Goal: Task Accomplishment & Management: Use online tool/utility

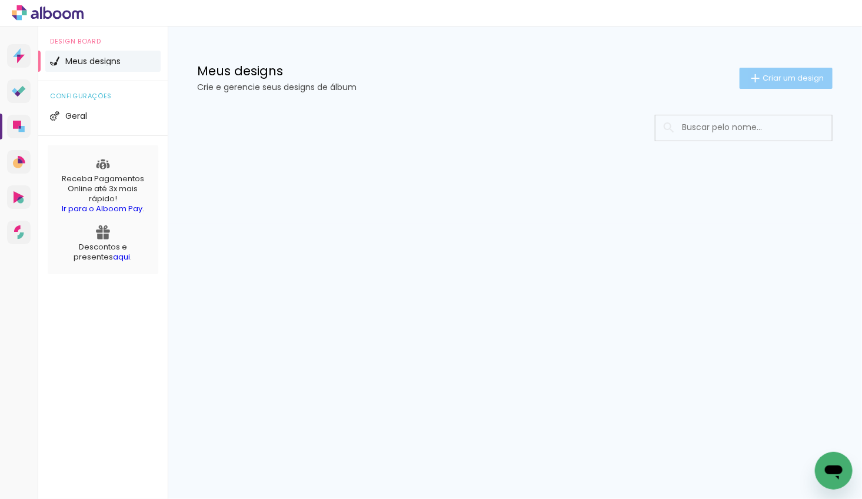
click at [774, 76] on span "Criar um design" at bounding box center [792, 78] width 61 height 8
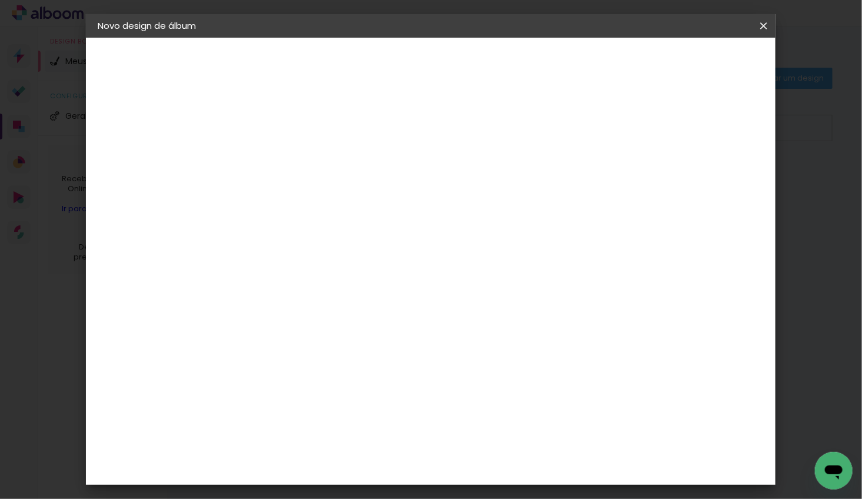
click at [290, 163] on input at bounding box center [290, 158] width 0 height 18
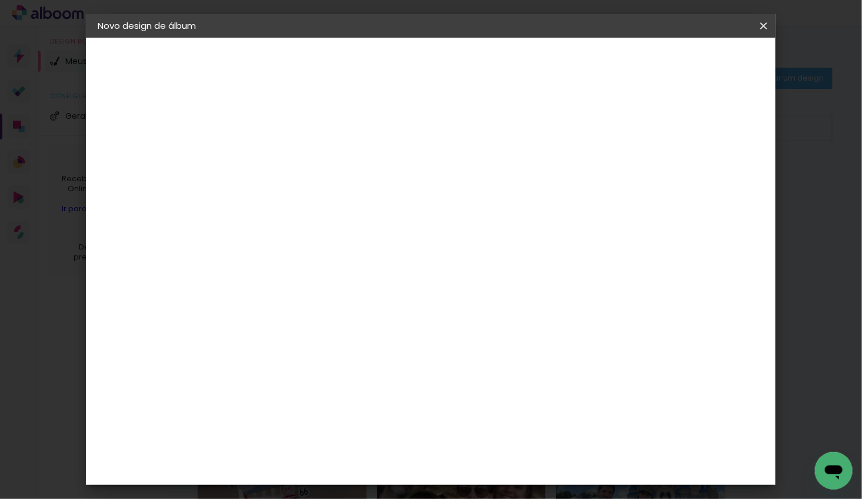
type input "[PERSON_NAME] 10 ANOS"
type paper-input "[PERSON_NAME] 10 ANOS"
click at [0, 0] on slot "Avançar" at bounding box center [0, 0] width 0 height 0
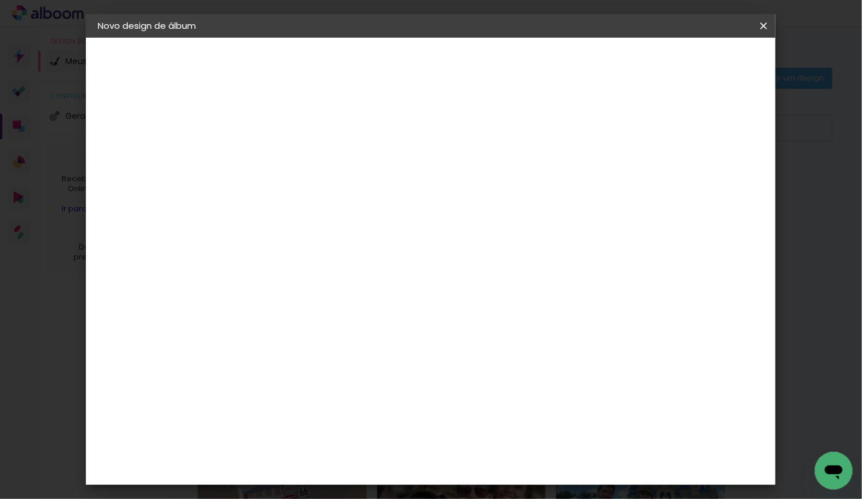
click at [511, 71] on paper-button "Avançar" at bounding box center [482, 62] width 58 height 20
click at [336, 196] on input "text" at bounding box center [313, 205] width 46 height 18
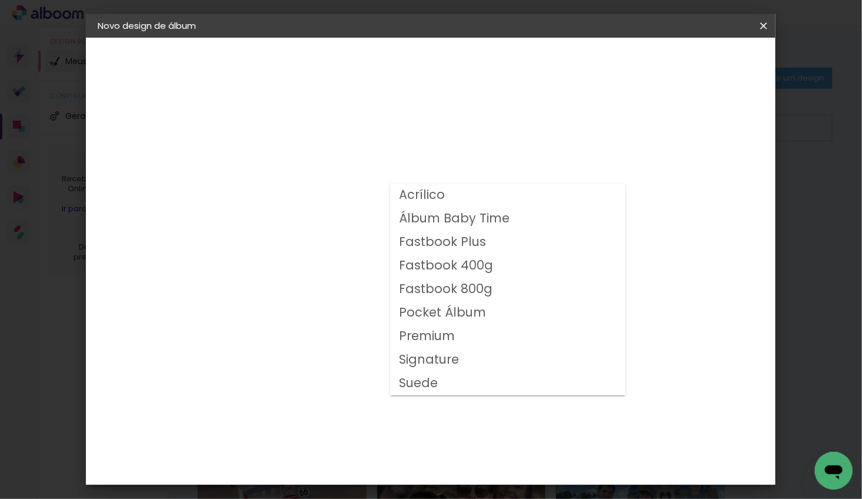
click at [0, 0] on slot "Fastbook 400g" at bounding box center [0, 0] width 0 height 0
type input "Fastbook 400g"
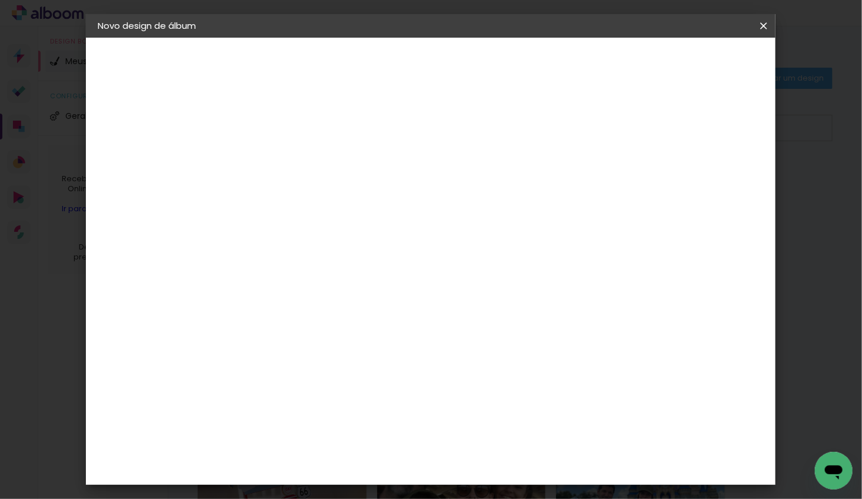
scroll to position [289, 0]
click at [369, 292] on span "25 × 25" at bounding box center [342, 307] width 55 height 31
click at [0, 0] on slot "Avançar" at bounding box center [0, 0] width 0 height 0
type input "3"
type paper-input "3"
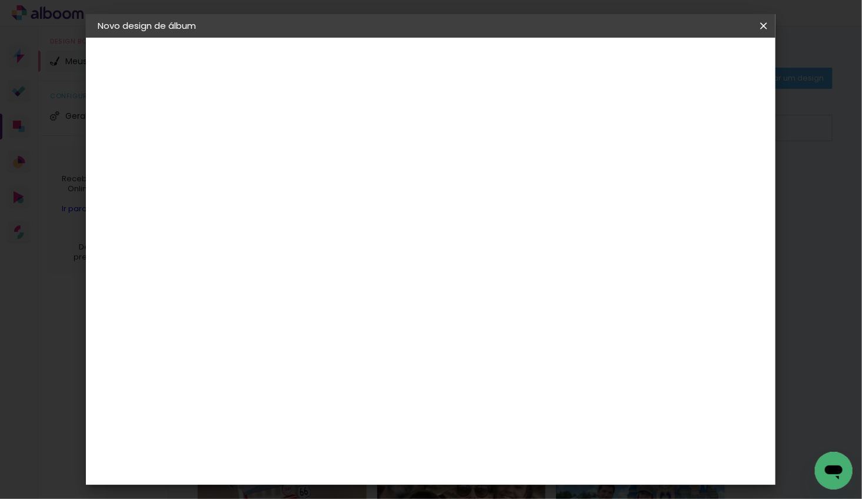
click at [298, 123] on input "3" at bounding box center [281, 126] width 41 height 15
click at [699, 61] on span "Iniciar design" at bounding box center [672, 62] width 54 height 8
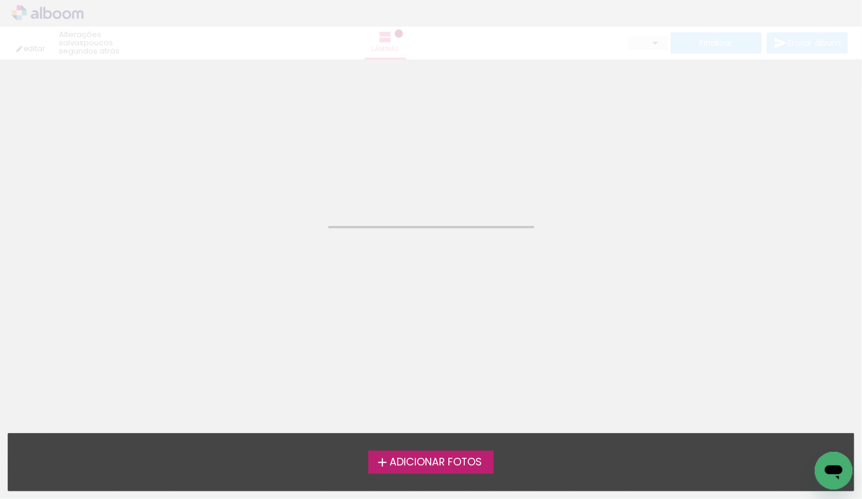
click at [421, 464] on span "Adicionar Fotos" at bounding box center [435, 462] width 92 height 11
click at [0, 0] on input "file" at bounding box center [0, 0] width 0 height 0
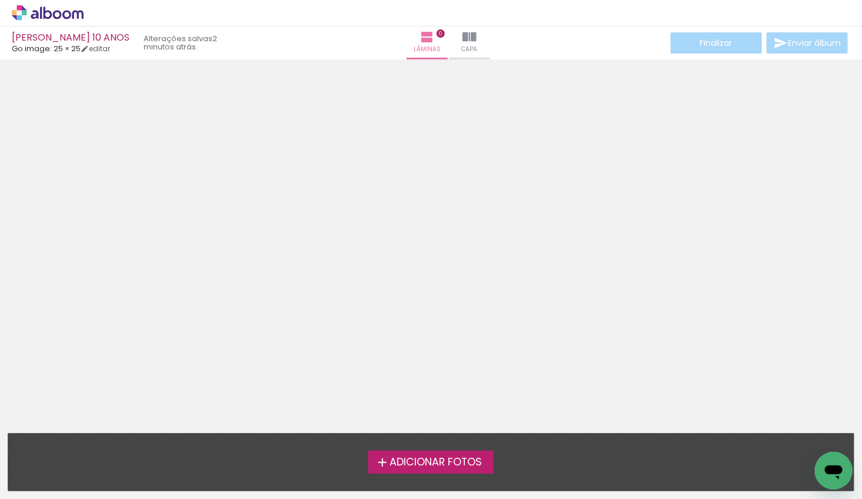
click at [410, 464] on span "Adicionar Fotos" at bounding box center [435, 462] width 92 height 11
click at [0, 0] on input "file" at bounding box center [0, 0] width 0 height 0
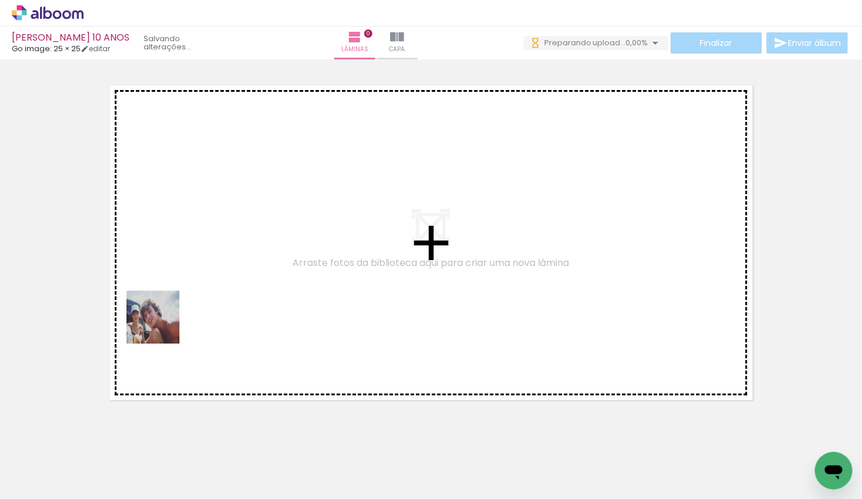
drag, startPoint x: 132, startPoint y: 437, endPoint x: 162, endPoint y: 324, distance: 116.9
click at [162, 324] on quentale-workspace at bounding box center [431, 249] width 862 height 499
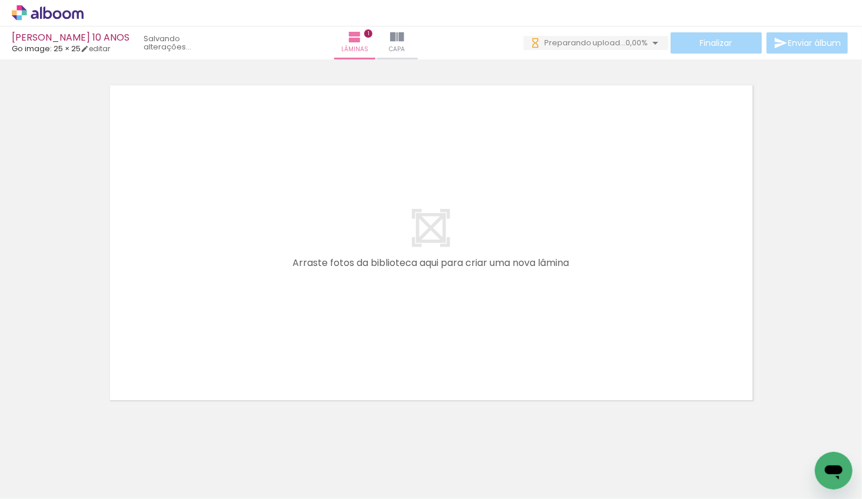
scroll to position [15, 0]
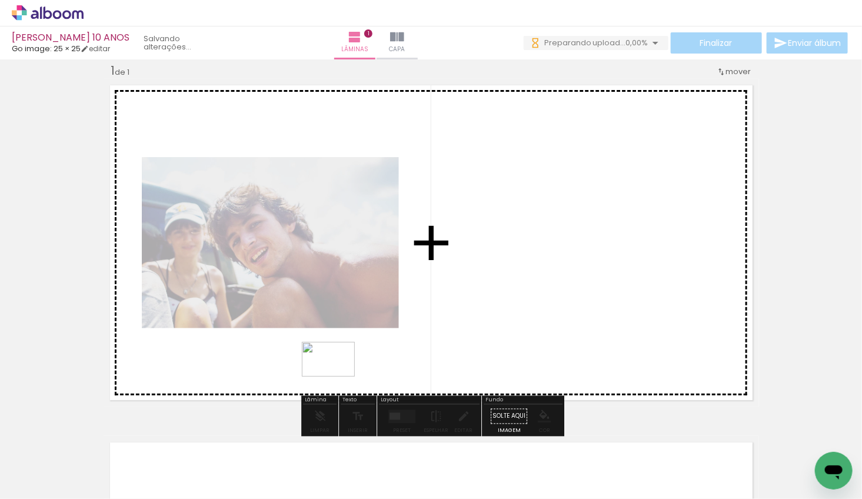
drag, startPoint x: 269, startPoint y: 410, endPoint x: 336, endPoint y: 377, distance: 75.2
click at [337, 377] on quentale-workspace at bounding box center [431, 249] width 862 height 499
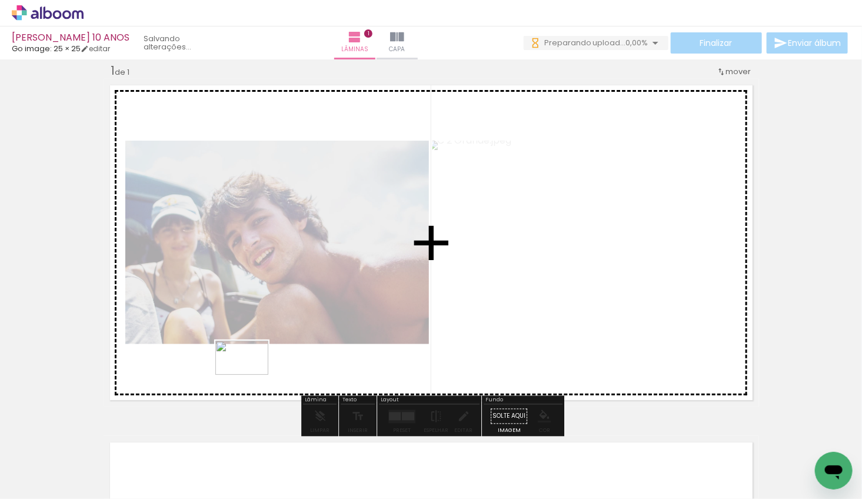
drag, startPoint x: 258, startPoint y: 461, endPoint x: 255, endPoint y: 388, distance: 73.0
click at [250, 374] on quentale-workspace at bounding box center [431, 249] width 862 height 499
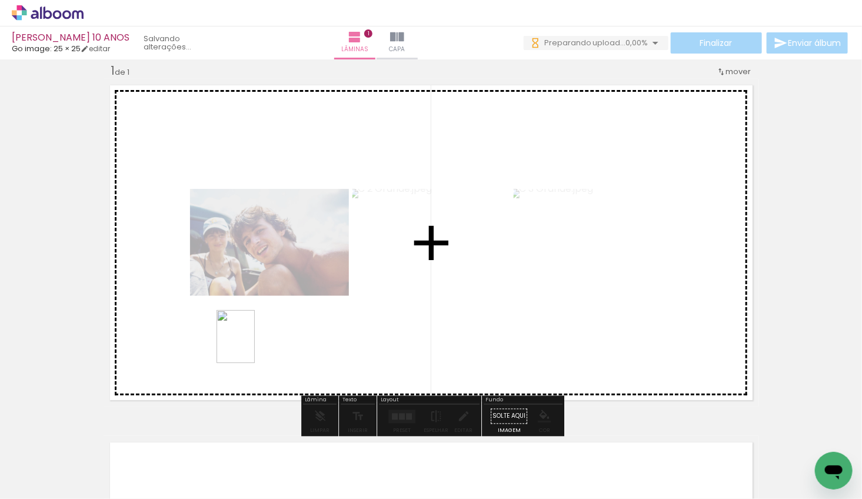
drag, startPoint x: 305, startPoint y: 457, endPoint x: 252, endPoint y: 345, distance: 123.9
click at [252, 345] on quentale-workspace at bounding box center [431, 249] width 862 height 499
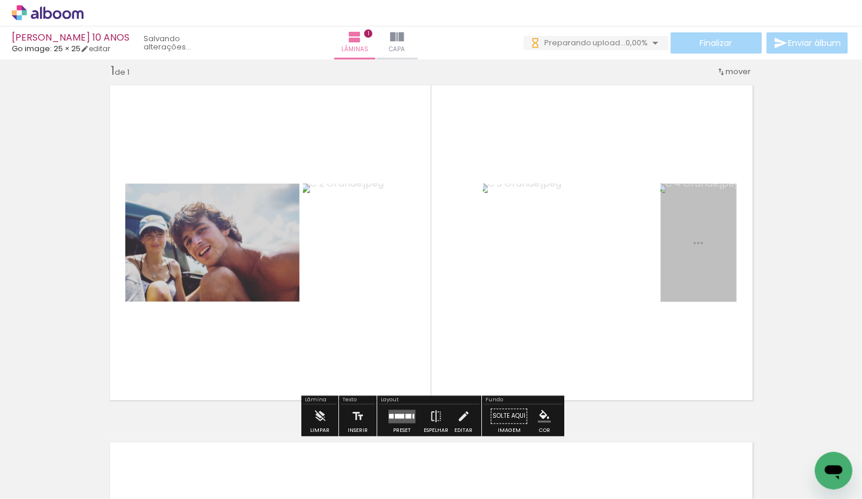
scroll to position [0, 0]
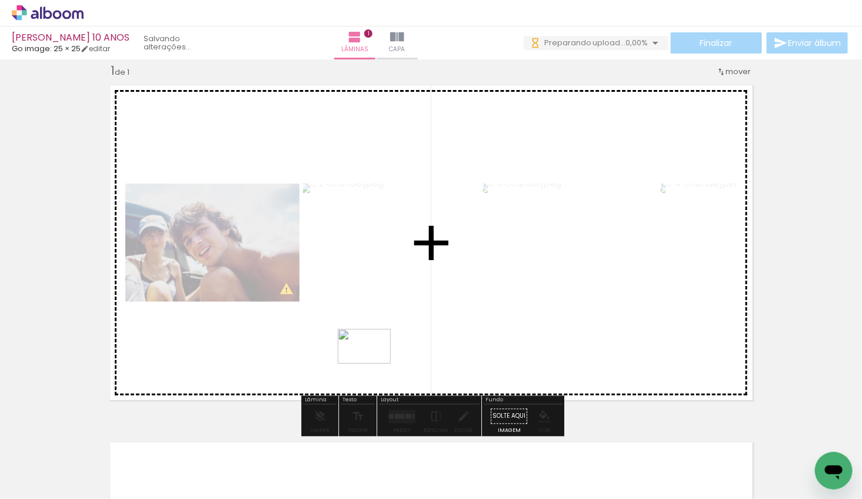
drag, startPoint x: 384, startPoint y: 451, endPoint x: 429, endPoint y: 426, distance: 51.1
click at [373, 363] on quentale-workspace at bounding box center [431, 249] width 862 height 499
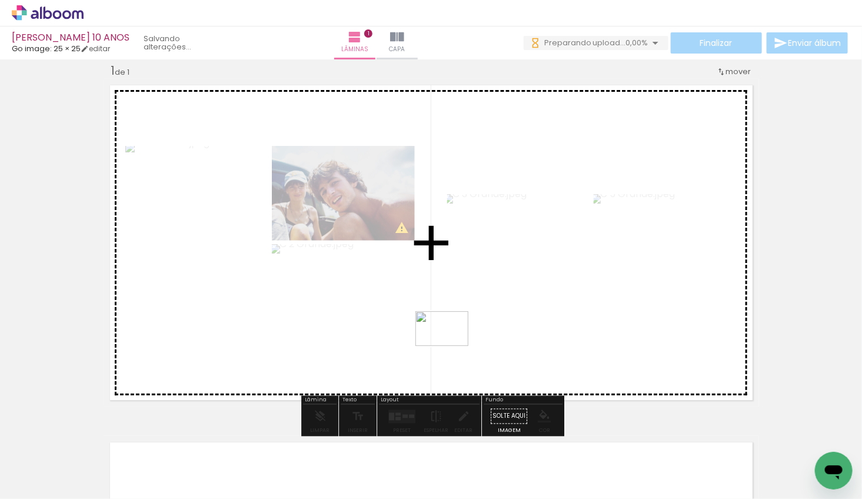
drag, startPoint x: 452, startPoint y: 454, endPoint x: 451, endPoint y: 345, distance: 109.4
click at [451, 345] on quentale-workspace at bounding box center [431, 249] width 862 height 499
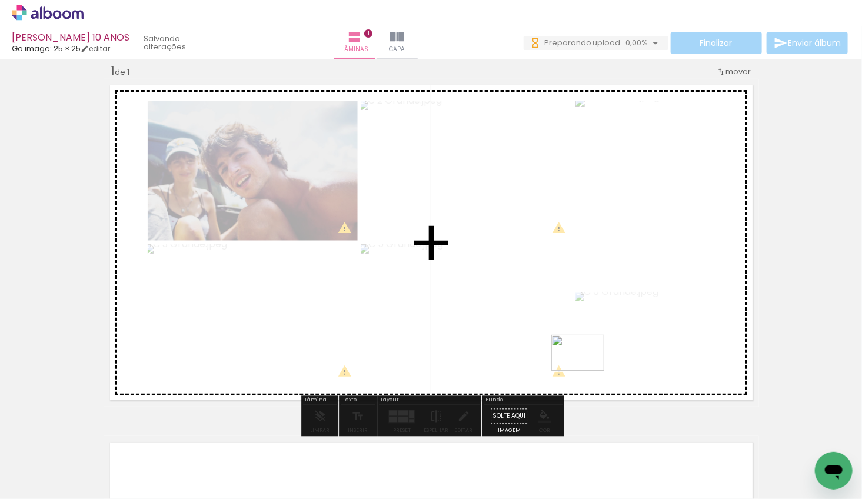
drag, startPoint x: 521, startPoint y: 458, endPoint x: 564, endPoint y: 454, distance: 42.6
click at [587, 370] on quentale-workspace at bounding box center [431, 249] width 862 height 499
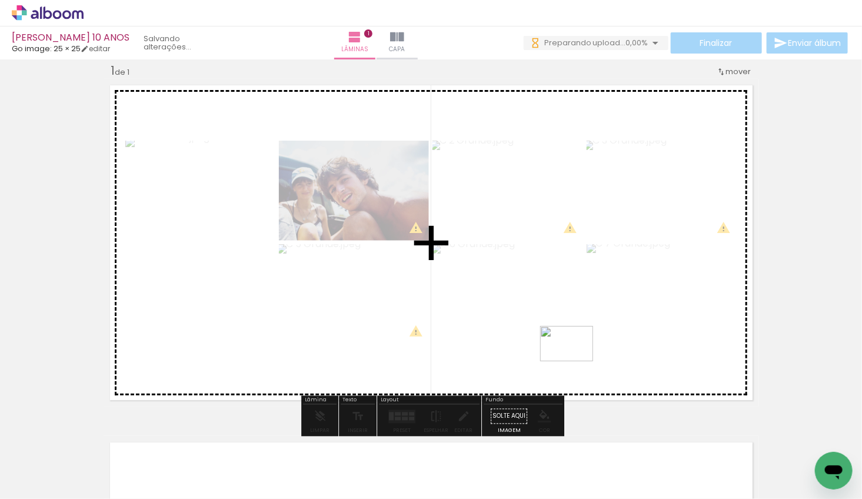
drag, startPoint x: 573, startPoint y: 439, endPoint x: 571, endPoint y: 362, distance: 77.7
click at [575, 361] on quentale-workspace at bounding box center [431, 249] width 862 height 499
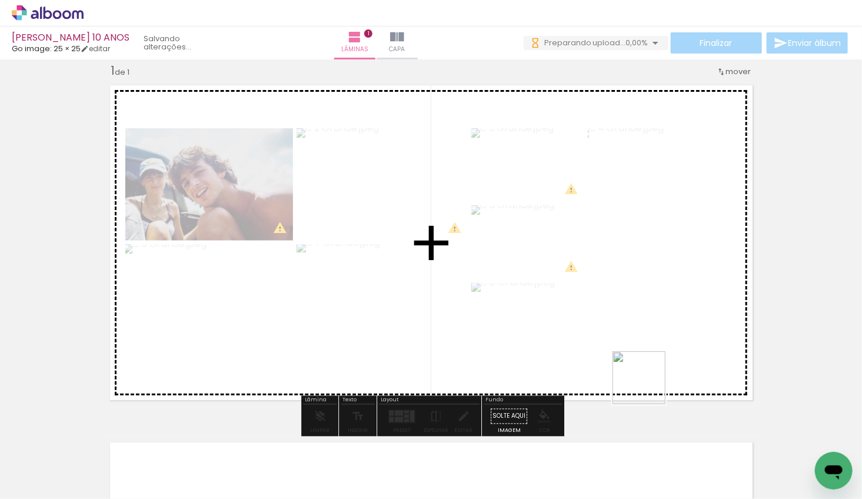
drag, startPoint x: 647, startPoint y: 417, endPoint x: 697, endPoint y: 426, distance: 50.9
click at [648, 380] on quentale-workspace at bounding box center [431, 249] width 862 height 499
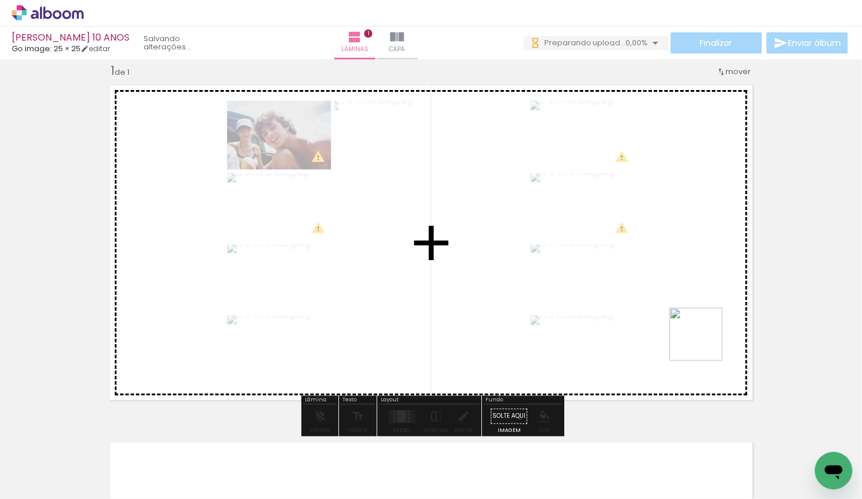
drag, startPoint x: 705, startPoint y: 353, endPoint x: 697, endPoint y: 345, distance: 10.8
click at [705, 343] on quentale-workspace at bounding box center [431, 249] width 862 height 499
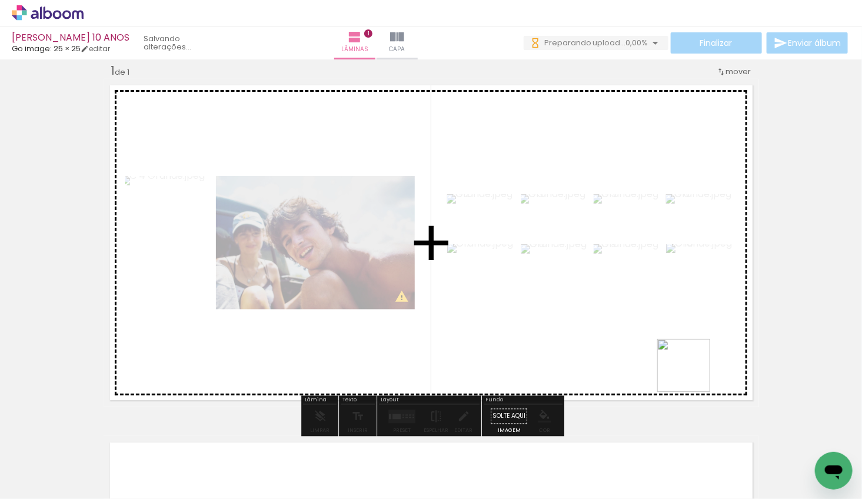
click at [677, 356] on quentale-workspace at bounding box center [431, 249] width 862 height 499
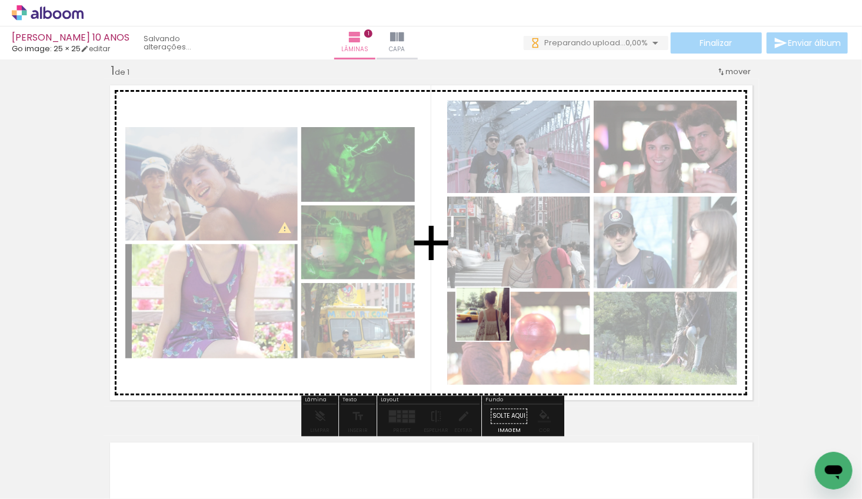
drag, startPoint x: 522, startPoint y: 409, endPoint x: 491, endPoint y: 323, distance: 91.2
click at [492, 323] on quentale-workspace at bounding box center [431, 249] width 862 height 499
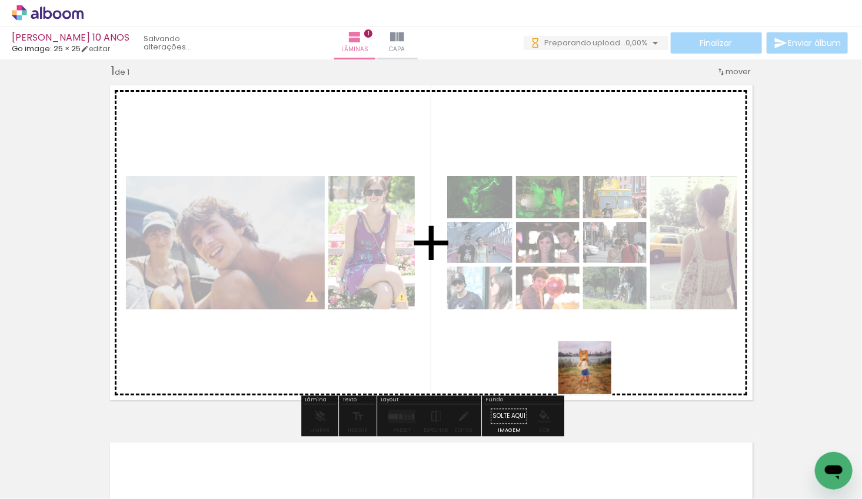
drag, startPoint x: 607, startPoint y: 443, endPoint x: 589, endPoint y: 352, distance: 92.2
click at [589, 344] on quentale-workspace at bounding box center [431, 249] width 862 height 499
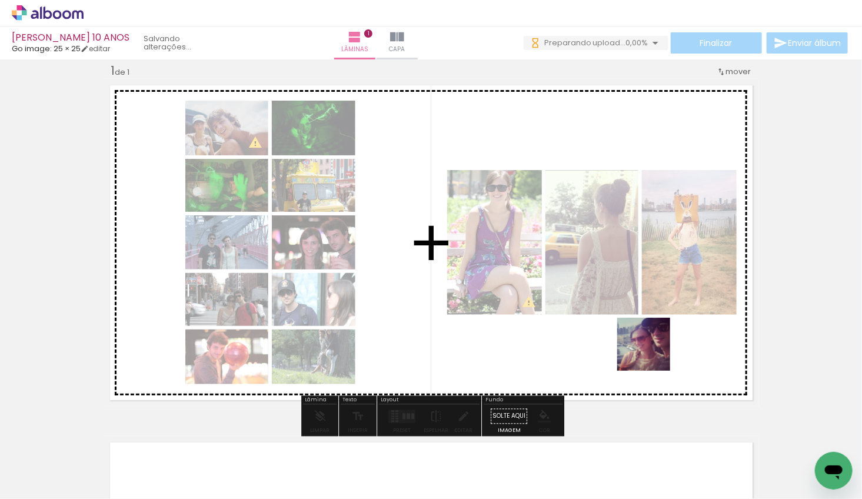
drag, startPoint x: 666, startPoint y: 404, endPoint x: 652, endPoint y: 352, distance: 53.7
click at [652, 352] on quentale-workspace at bounding box center [431, 249] width 862 height 499
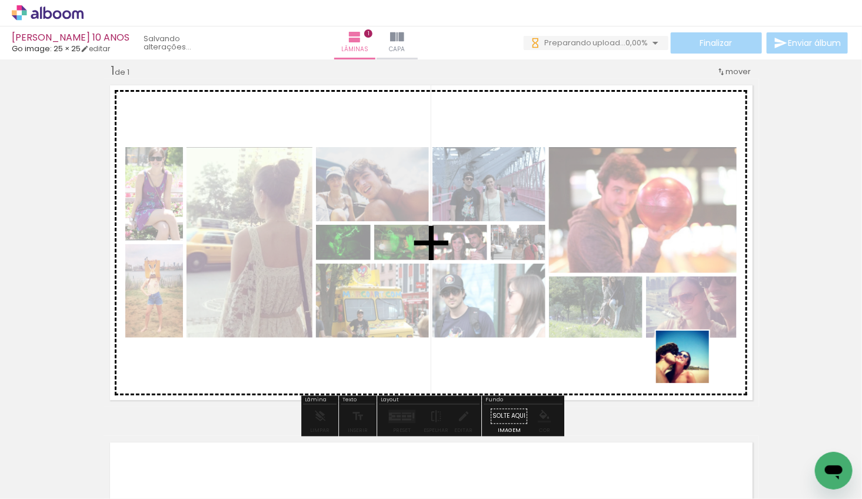
drag, startPoint x: 732, startPoint y: 459, endPoint x: 692, endPoint y: 450, distance: 41.0
click at [691, 366] on quentale-workspace at bounding box center [431, 249] width 862 height 499
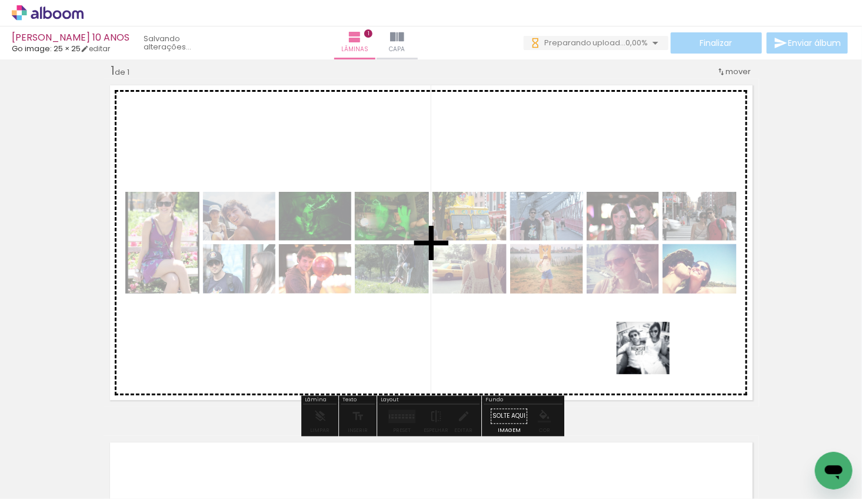
drag, startPoint x: 690, startPoint y: 454, endPoint x: 651, endPoint y: 356, distance: 105.1
click at [651, 356] on quentale-workspace at bounding box center [431, 249] width 862 height 499
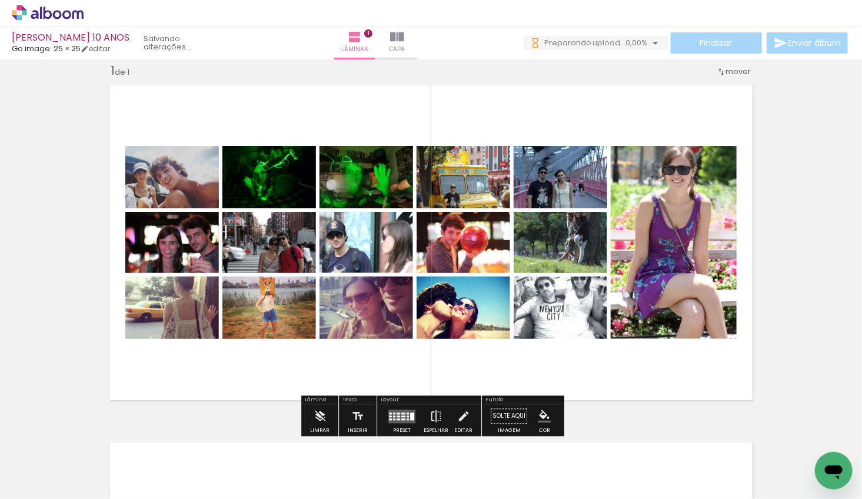
click at [402, 420] on quentale-layouter at bounding box center [401, 416] width 27 height 14
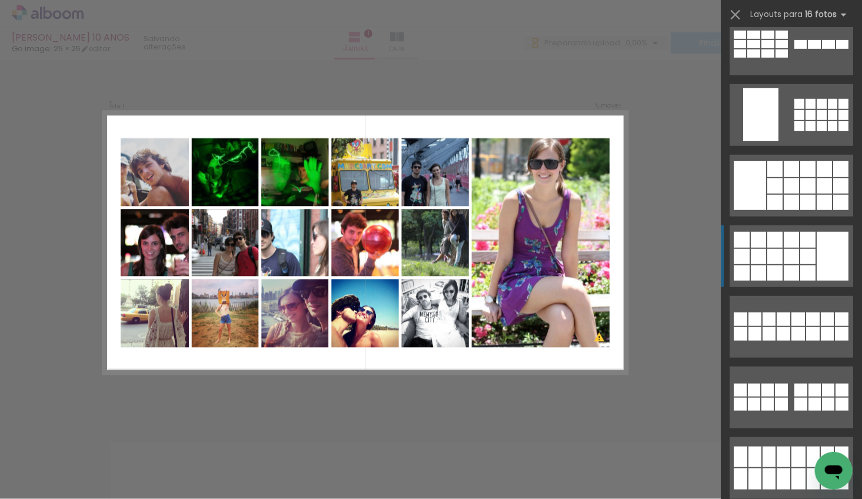
click at [785, 249] on div at bounding box center [791, 256] width 15 height 15
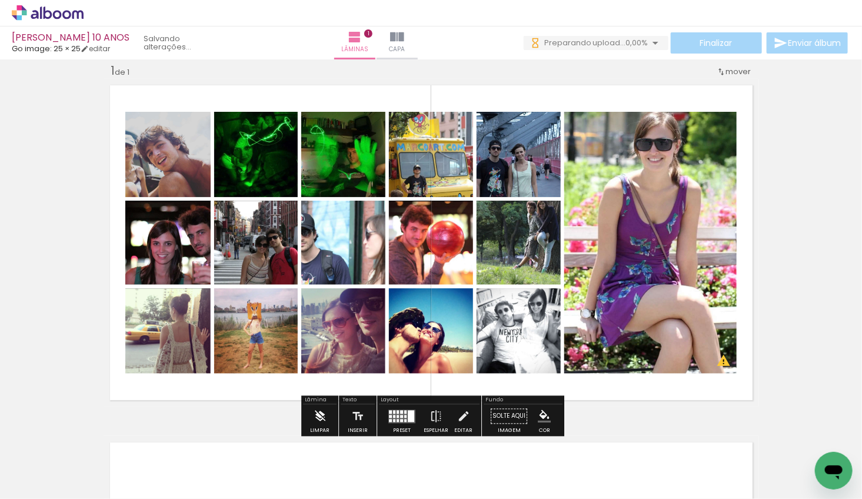
click at [316, 414] on iron-icon at bounding box center [320, 417] width 13 height 24
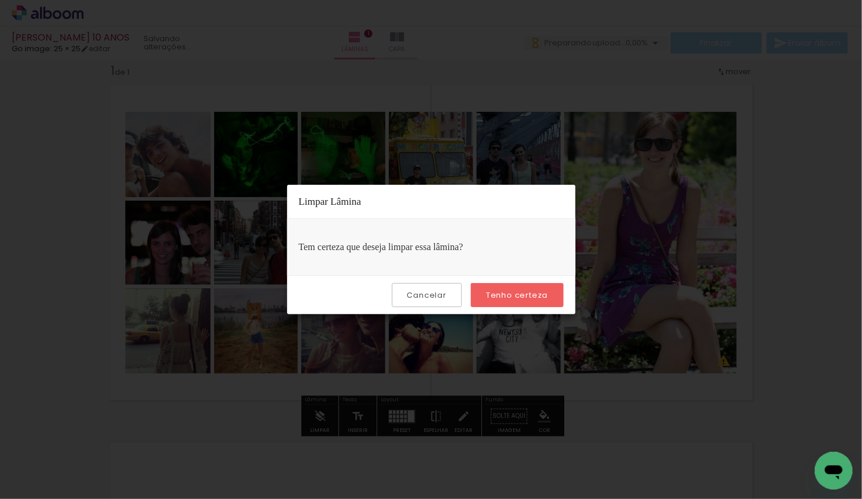
click at [0, 0] on slot "Tenho certeza" at bounding box center [0, 0] width 0 height 0
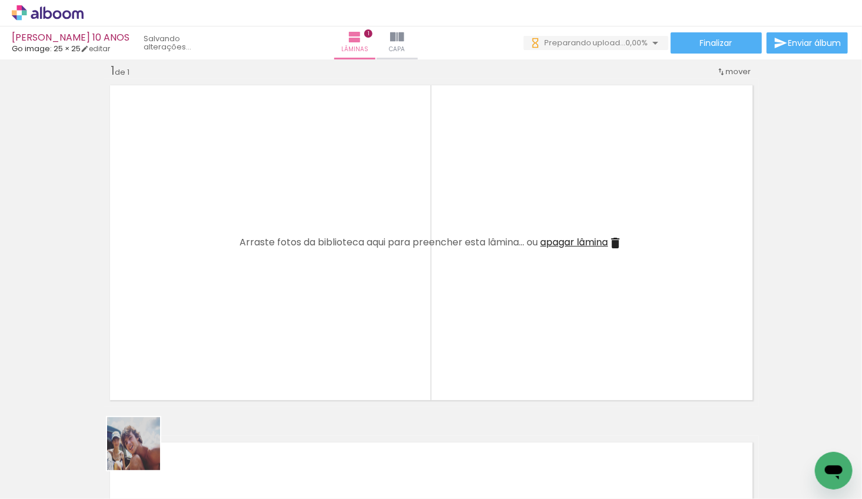
drag, startPoint x: 141, startPoint y: 461, endPoint x: 143, endPoint y: 448, distance: 13.2
click at [171, 348] on quentale-workspace at bounding box center [431, 249] width 862 height 499
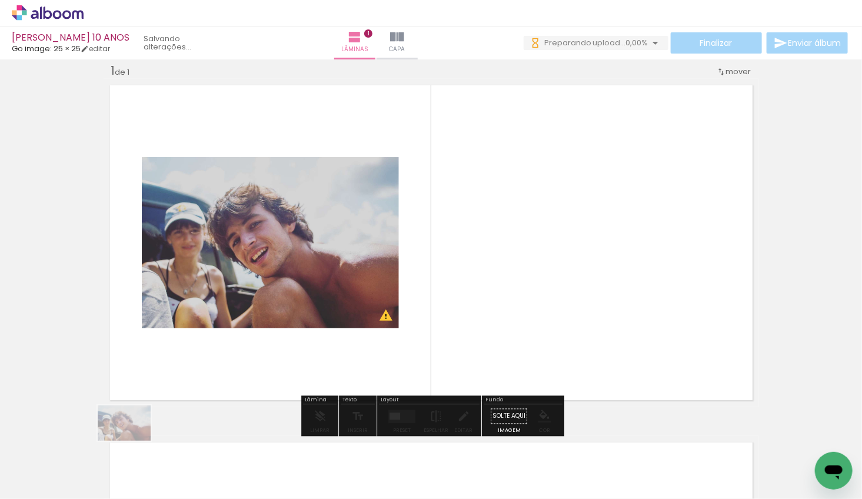
drag, startPoint x: 141, startPoint y: 442, endPoint x: 132, endPoint y: 442, distance: 8.8
click at [132, 441] on div at bounding box center [118, 459] width 58 height 39
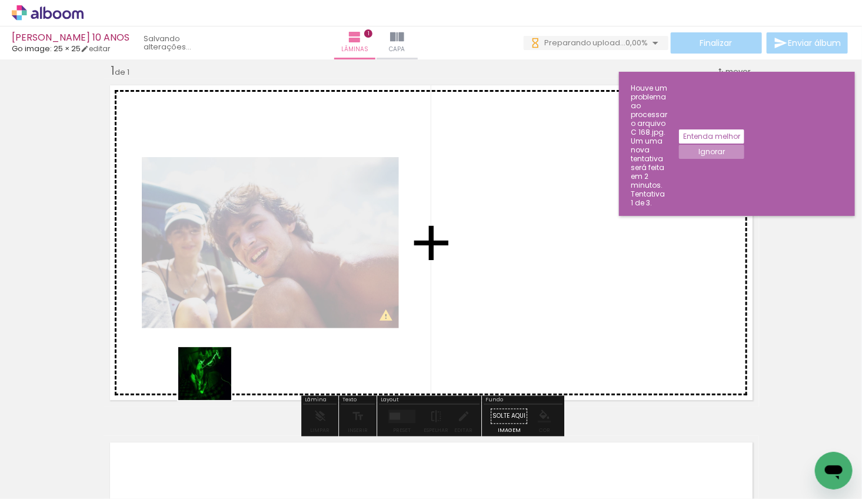
drag, startPoint x: 188, startPoint y: 455, endPoint x: 215, endPoint y: 375, distance: 83.9
click at [215, 375] on quentale-workspace at bounding box center [431, 249] width 862 height 499
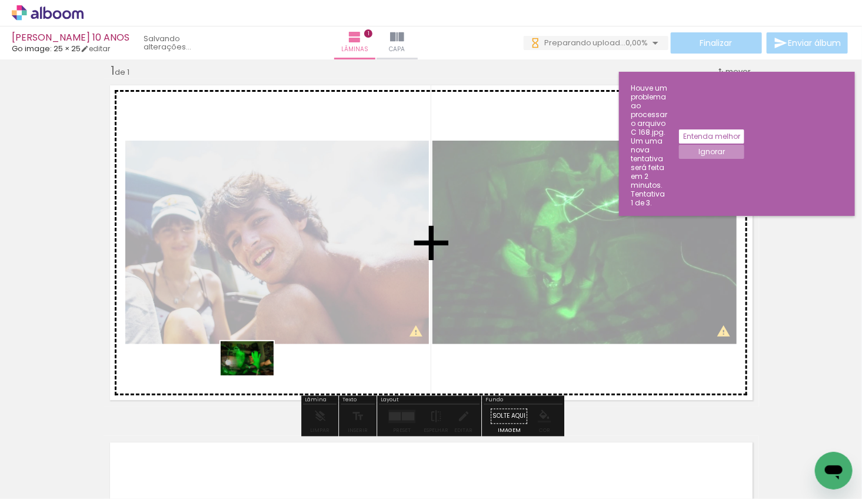
drag, startPoint x: 247, startPoint y: 462, endPoint x: 256, endPoint y: 376, distance: 86.3
click at [256, 376] on quentale-workspace at bounding box center [431, 249] width 862 height 499
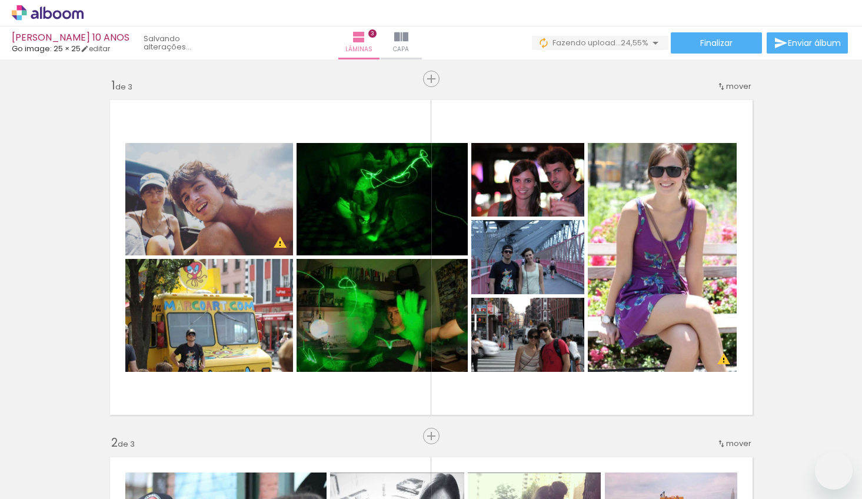
click at [64, 464] on iron-icon at bounding box center [59, 463] width 9 height 9
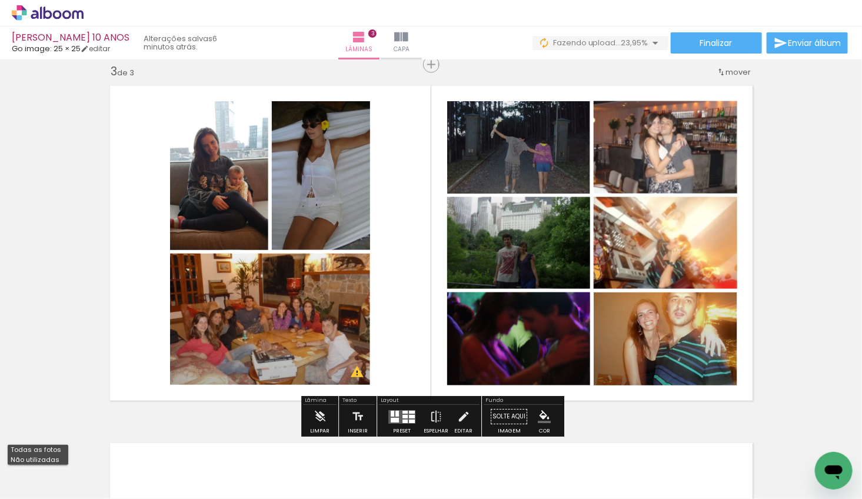
scroll to position [0, 1109]
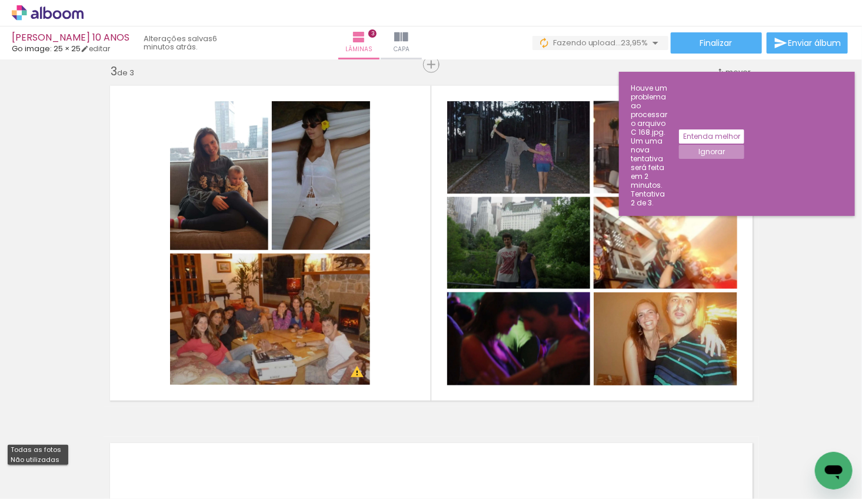
click at [58, 462] on paper-item "Não utilizadas" at bounding box center [38, 460] width 61 height 10
type input "Não utilizadas"
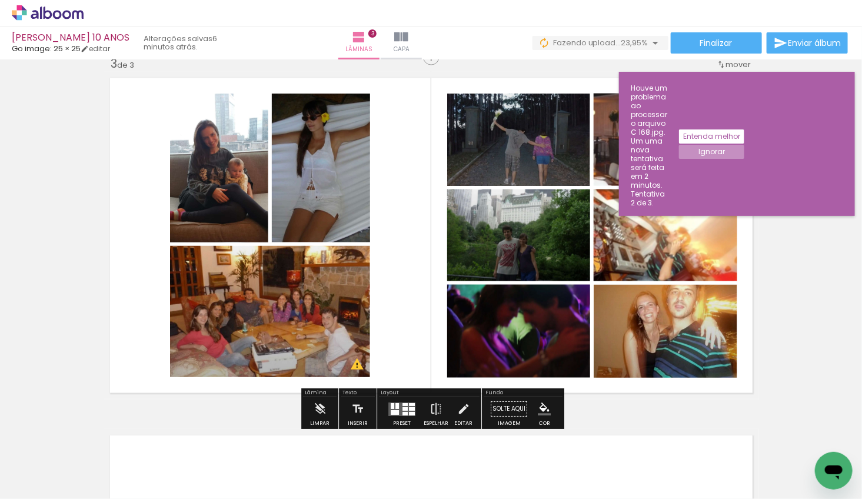
scroll to position [735, 0]
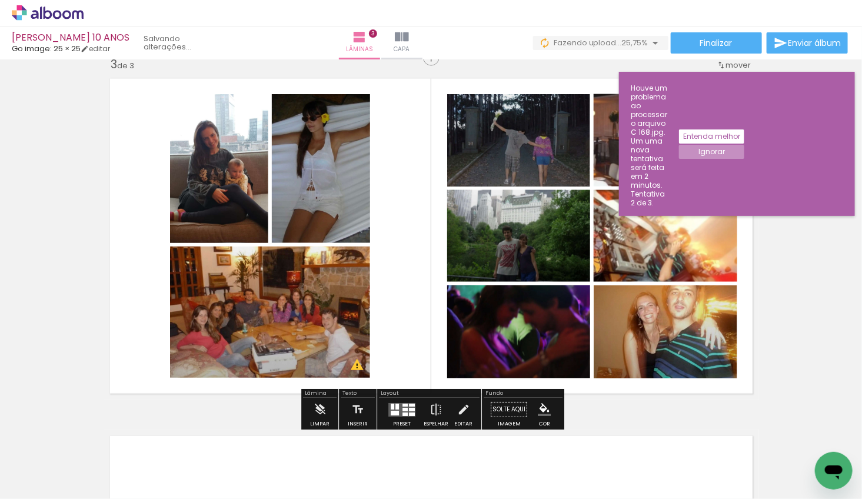
click at [0, 0] on slot "Entenda melhor" at bounding box center [0, 0] width 0 height 0
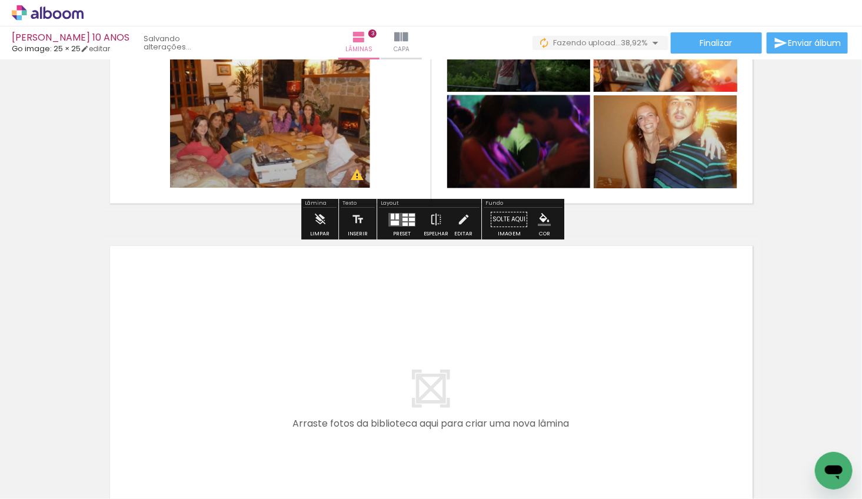
scroll to position [939, 0]
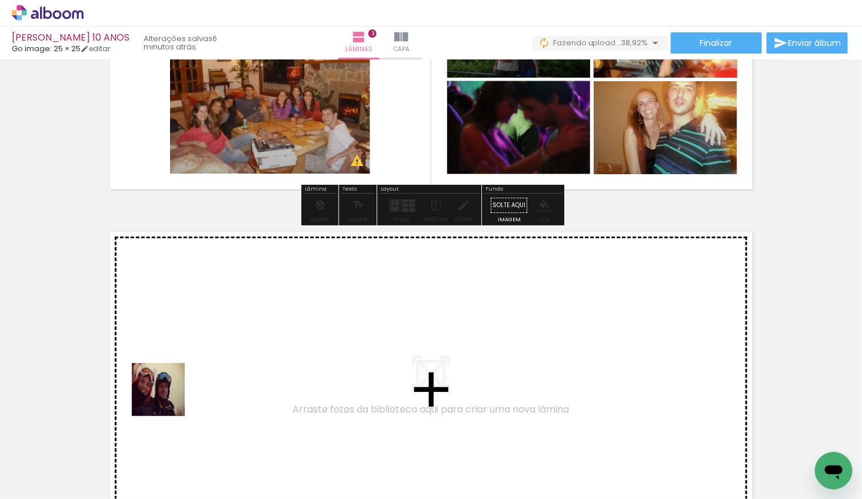
drag, startPoint x: 159, startPoint y: 416, endPoint x: 181, endPoint y: 372, distance: 49.7
click at [181, 372] on quentale-workspace at bounding box center [431, 249] width 862 height 499
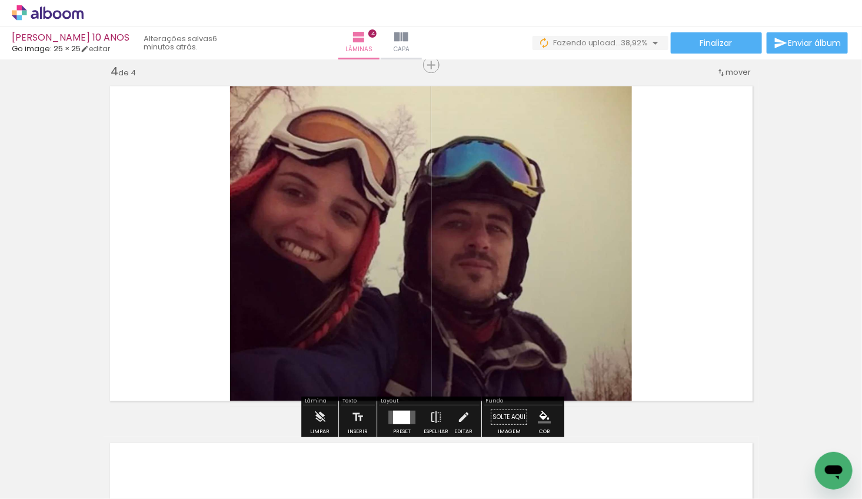
scroll to position [1086, 0]
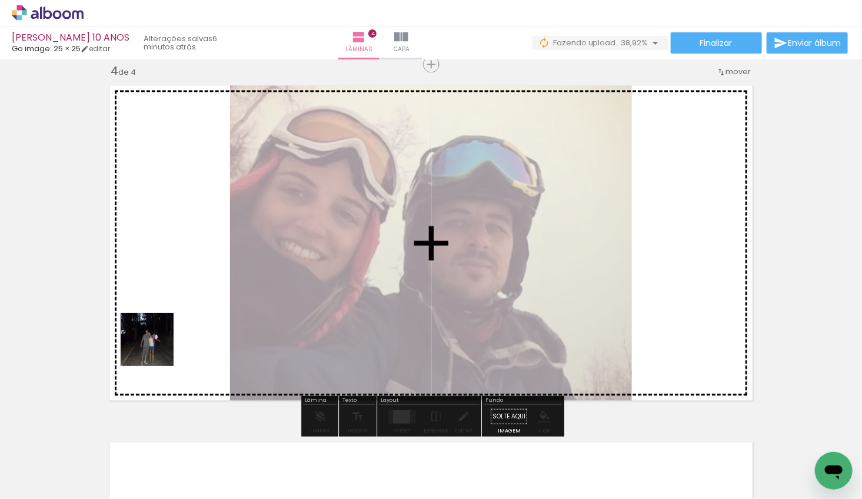
drag, startPoint x: 142, startPoint y: 456, endPoint x: 156, endPoint y: 344, distance: 113.2
click at [156, 344] on quentale-workspace at bounding box center [431, 249] width 862 height 499
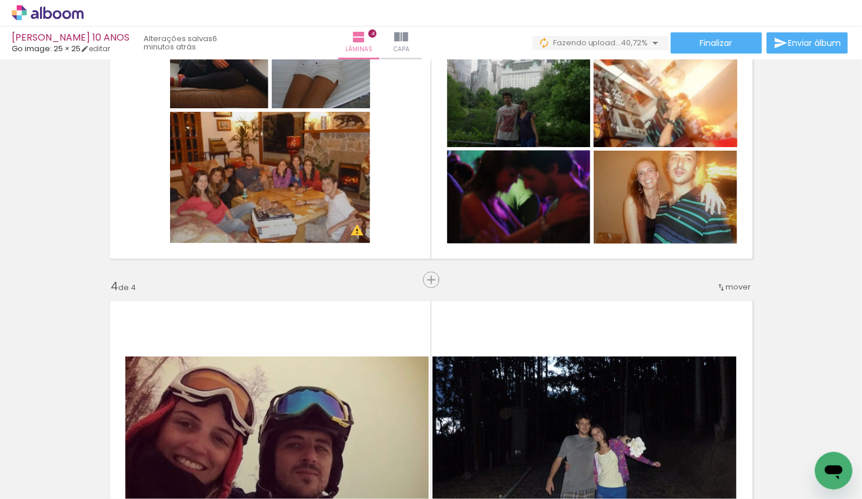
scroll to position [861, 0]
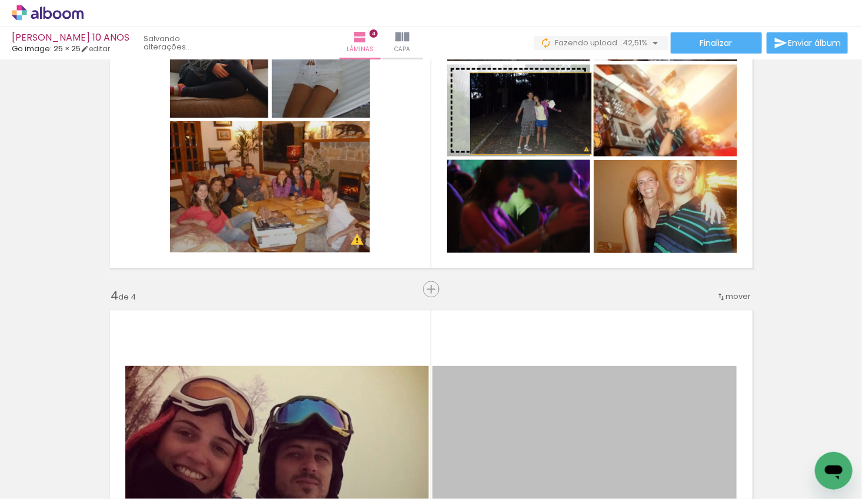
drag, startPoint x: 633, startPoint y: 382, endPoint x: 531, endPoint y: 114, distance: 287.1
click at [531, 114] on div "Inserir lâmina 1 de 4 Inserir lâmina 2 de 4 Inserir lâmina 3 de 4 Inserir lâmin…" at bounding box center [431, 96] width 862 height 1786
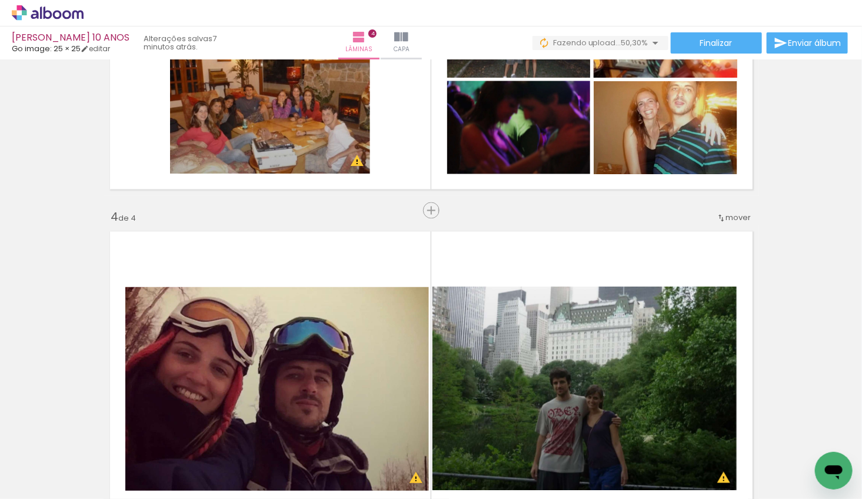
scroll to position [951, 0]
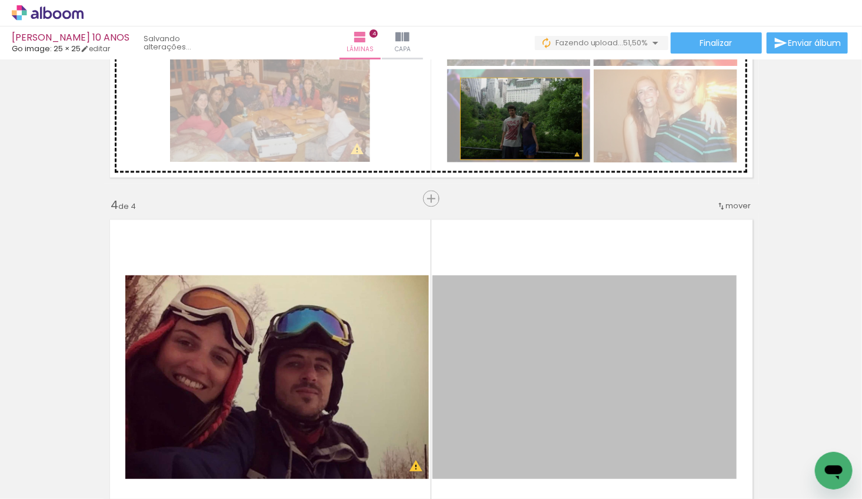
drag, startPoint x: 577, startPoint y: 296, endPoint x: 521, endPoint y: 119, distance: 186.2
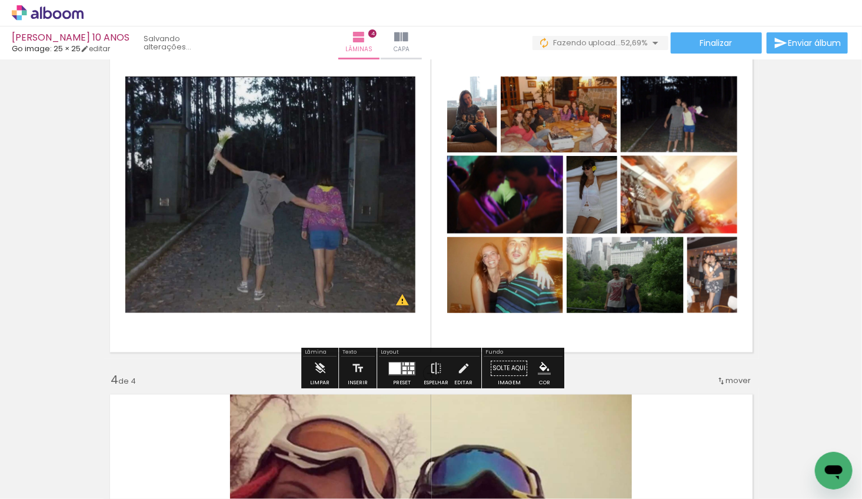
scroll to position [864, 0]
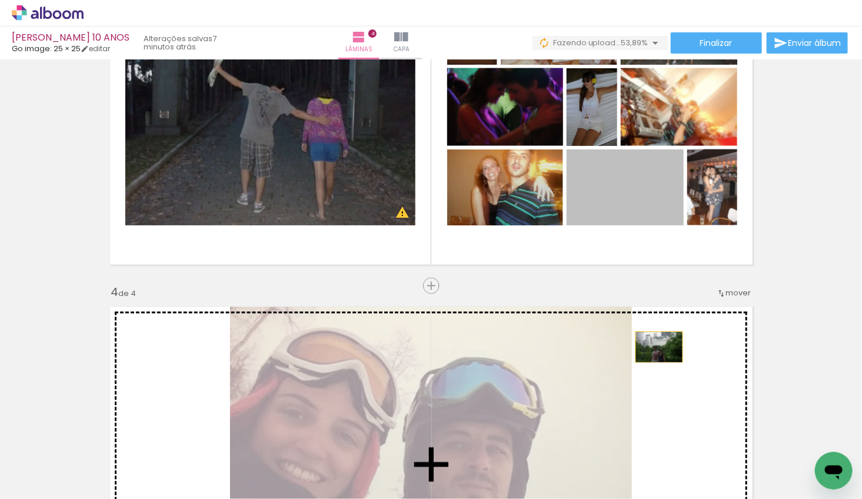
drag, startPoint x: 607, startPoint y: 205, endPoint x: 607, endPoint y: 195, distance: 9.4
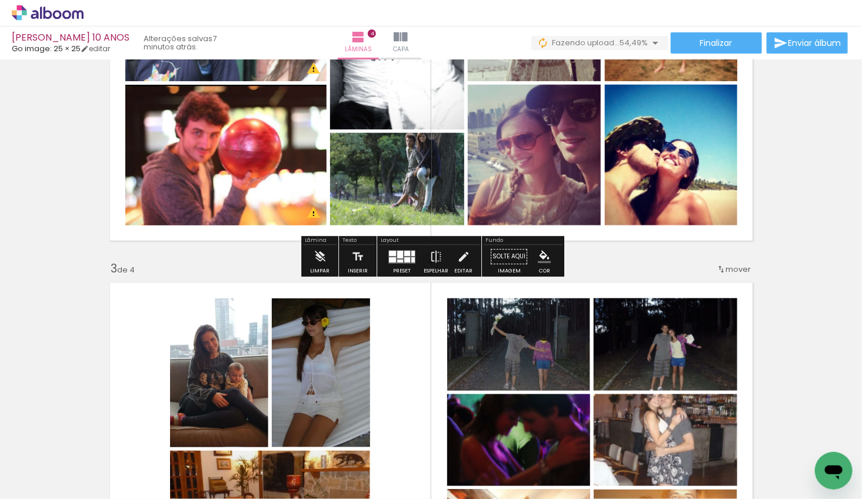
scroll to position [515, 0]
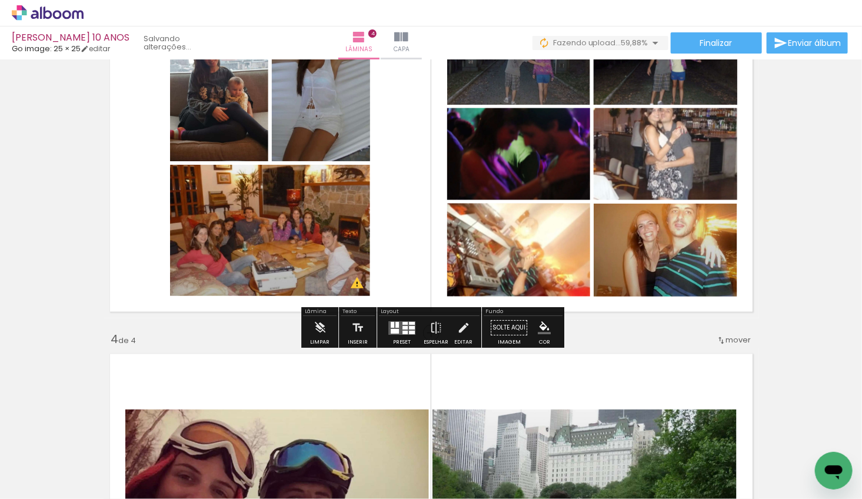
scroll to position [841, 0]
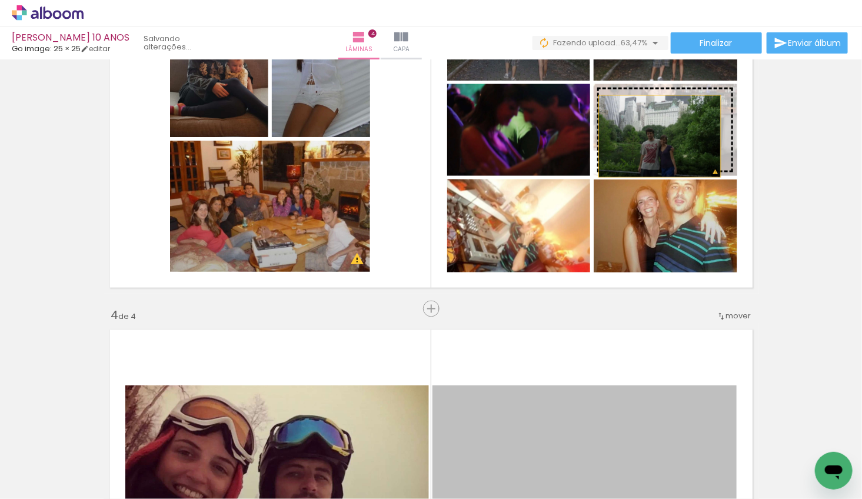
drag, startPoint x: 644, startPoint y: 373, endPoint x: 659, endPoint y: 136, distance: 237.6
click at [659, 136] on div "Inserir lâmina 1 de 4 Inserir lâmina 2 de 4 Inserir lâmina 3 de 4 Inserir lâmin…" at bounding box center [431, 115] width 862 height 1786
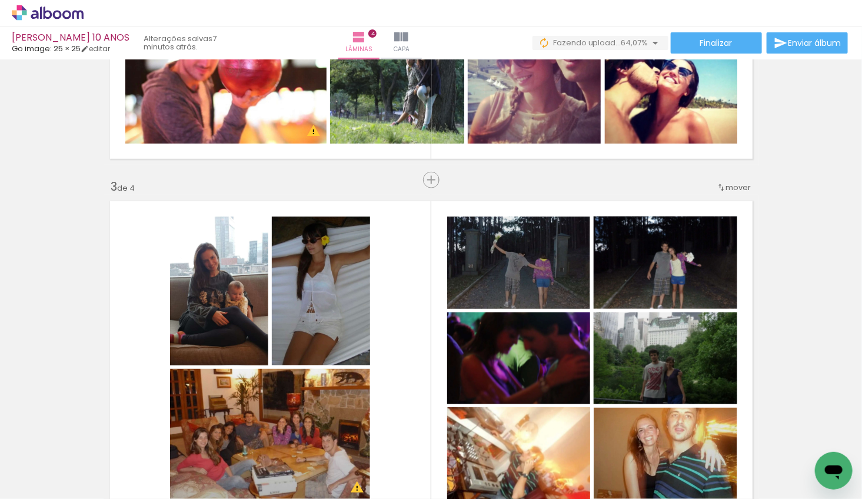
scroll to position [611, 0]
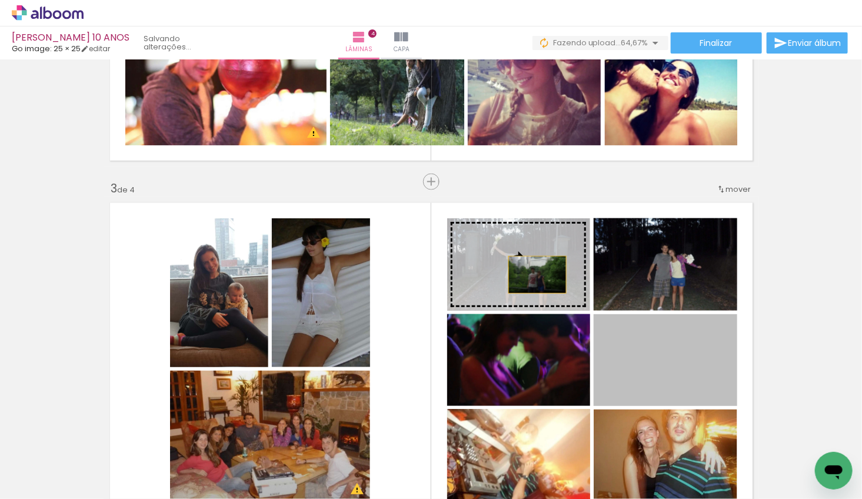
drag, startPoint x: 645, startPoint y: 361, endPoint x: 537, endPoint y: 275, distance: 138.5
click at [0, 0] on slot at bounding box center [0, 0] width 0 height 0
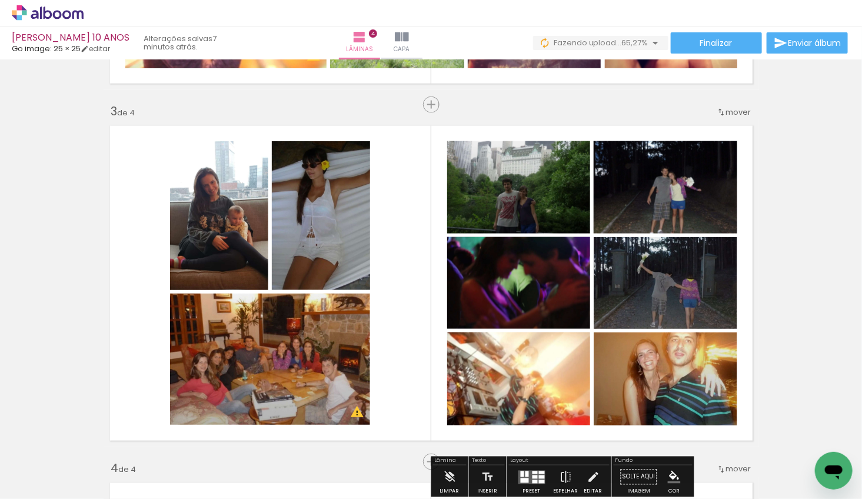
scroll to position [722, 0]
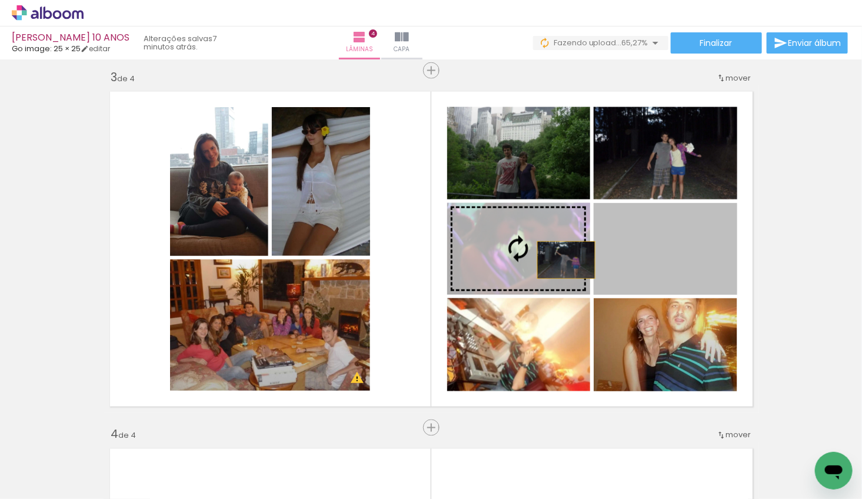
drag, startPoint x: 647, startPoint y: 265, endPoint x: 566, endPoint y: 259, distance: 80.8
click at [0, 0] on slot at bounding box center [0, 0] width 0 height 0
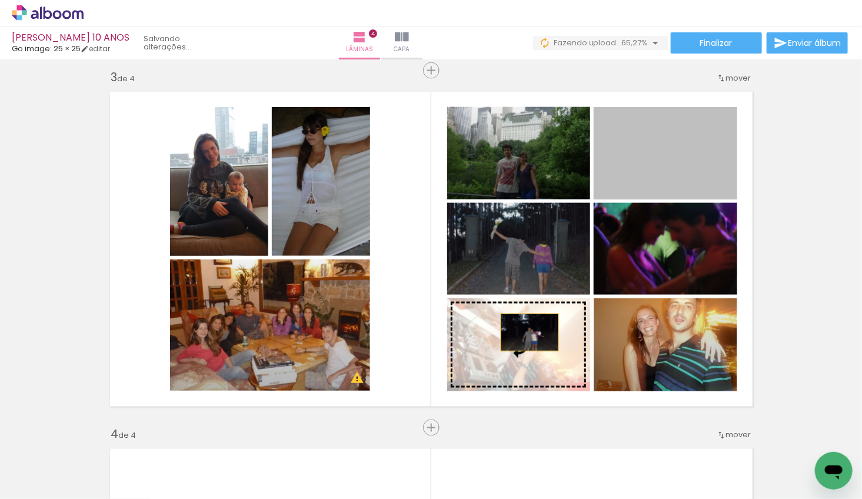
drag, startPoint x: 644, startPoint y: 201, endPoint x: 529, endPoint y: 332, distance: 174.3
click at [0, 0] on slot at bounding box center [0, 0] width 0 height 0
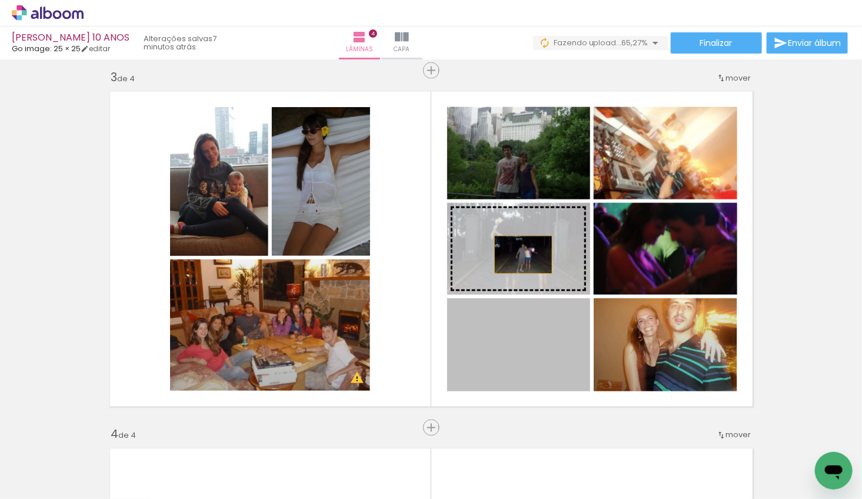
drag, startPoint x: 525, startPoint y: 339, endPoint x: 523, endPoint y: 254, distance: 85.3
click at [0, 0] on slot at bounding box center [0, 0] width 0 height 0
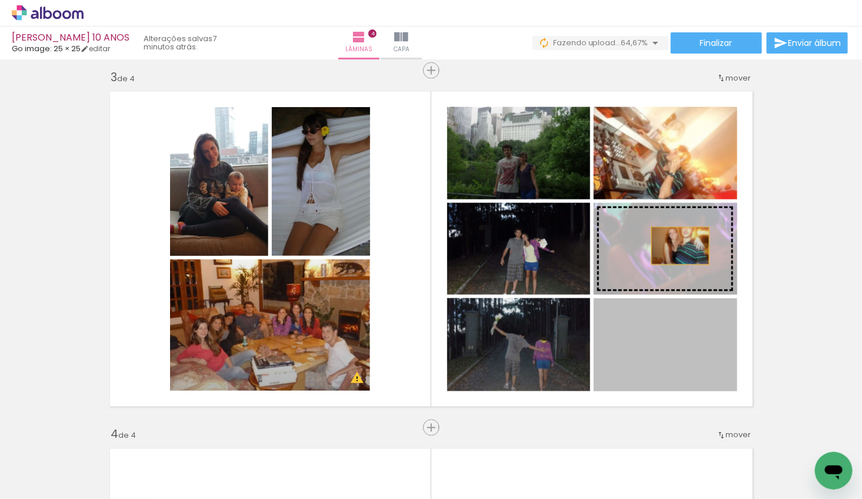
drag, startPoint x: 682, startPoint y: 328, endPoint x: 680, endPoint y: 246, distance: 81.8
click at [0, 0] on slot at bounding box center [0, 0] width 0 height 0
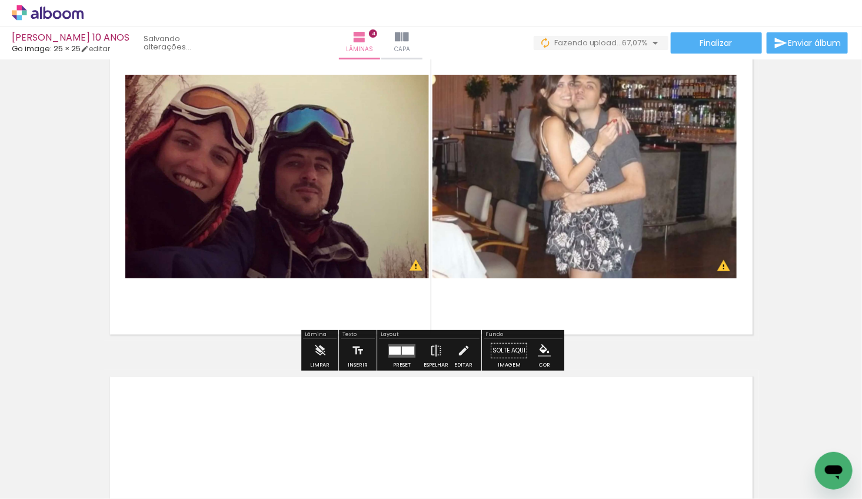
scroll to position [1154, 0]
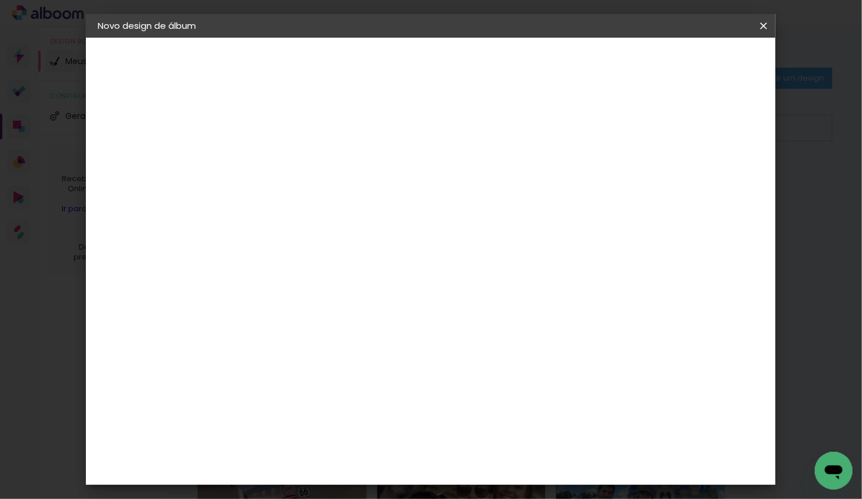
click at [131, 73] on div "1. Informações Preenchendo título... CHLOE 10 ANOS 2. Especificações Fornecedor…" at bounding box center [162, 55] width 153 height 35
